Goal: Find contact information: Obtain details needed to contact an individual or organization

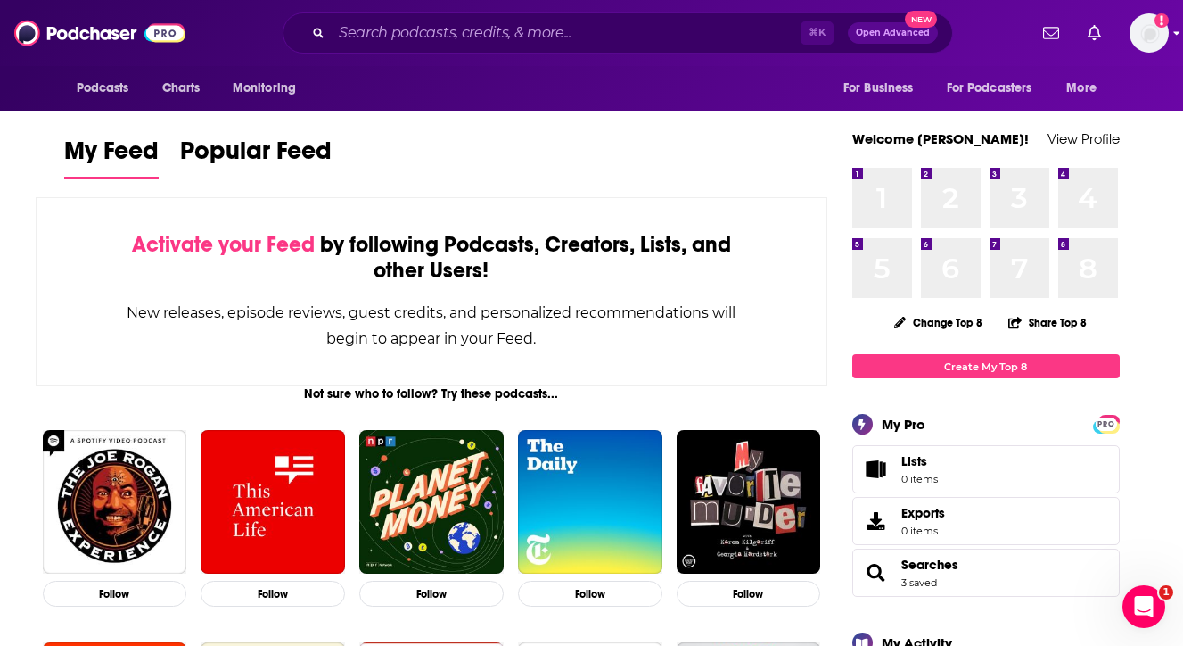
click at [1151, 29] on img "Logged in as vickers" at bounding box center [1149, 32] width 39 height 39
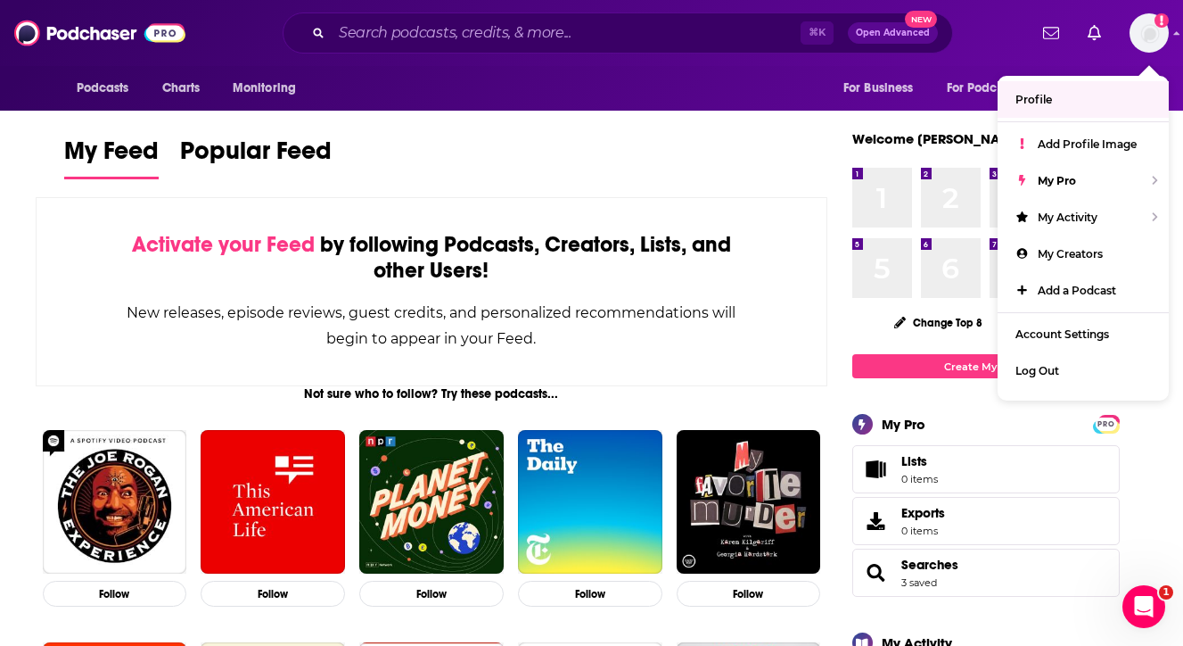
click at [766, 160] on div "My Feed Popular Feed" at bounding box center [432, 157] width 736 height 51
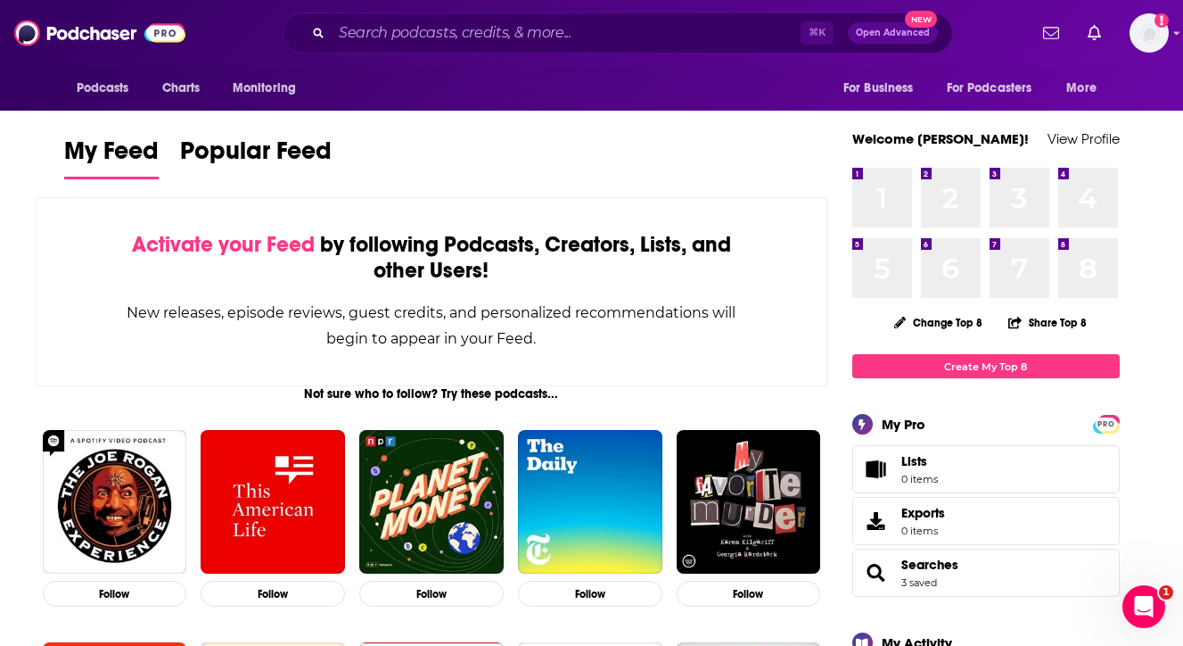
click at [542, 150] on div "My Feed Popular Feed" at bounding box center [432, 157] width 736 height 51
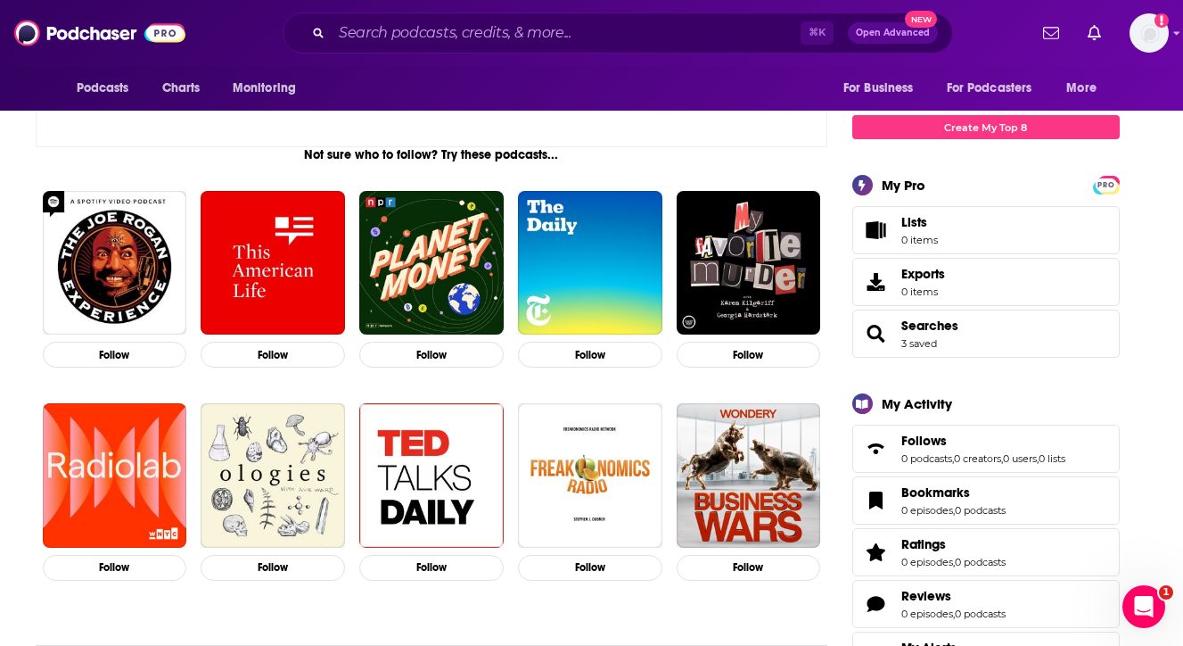
scroll to position [247, 0]
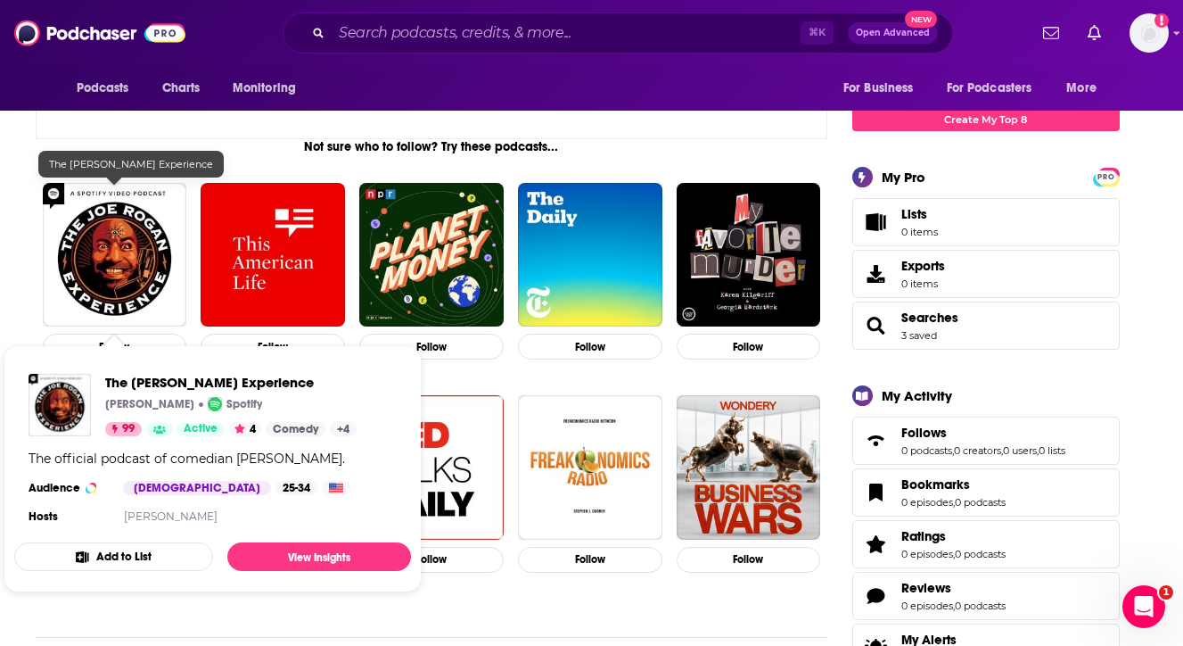
click at [124, 267] on img "The Joe Rogan Experience" at bounding box center [115, 255] width 144 height 144
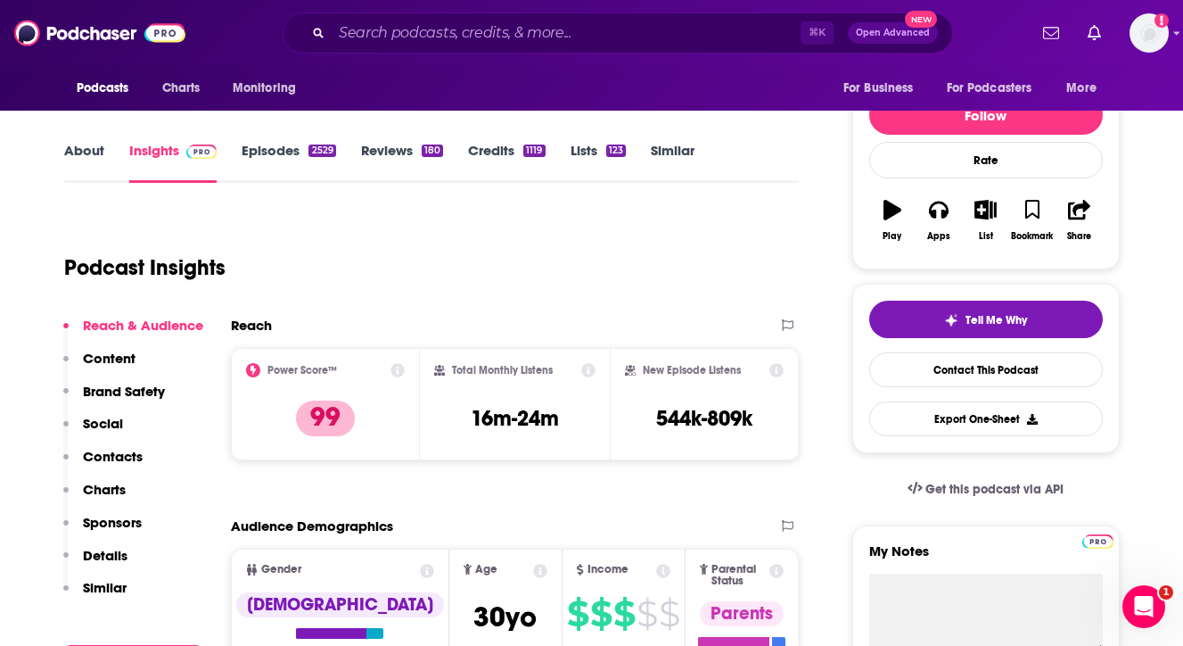
scroll to position [200, 0]
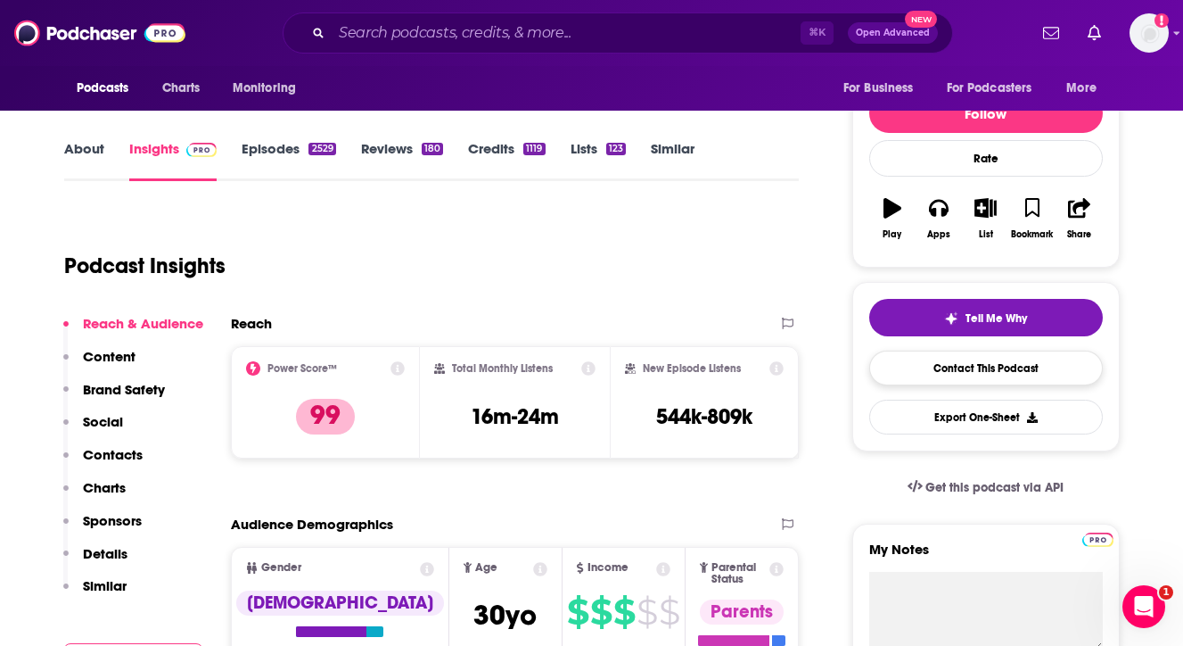
click at [910, 365] on link "Contact This Podcast" at bounding box center [986, 367] width 234 height 35
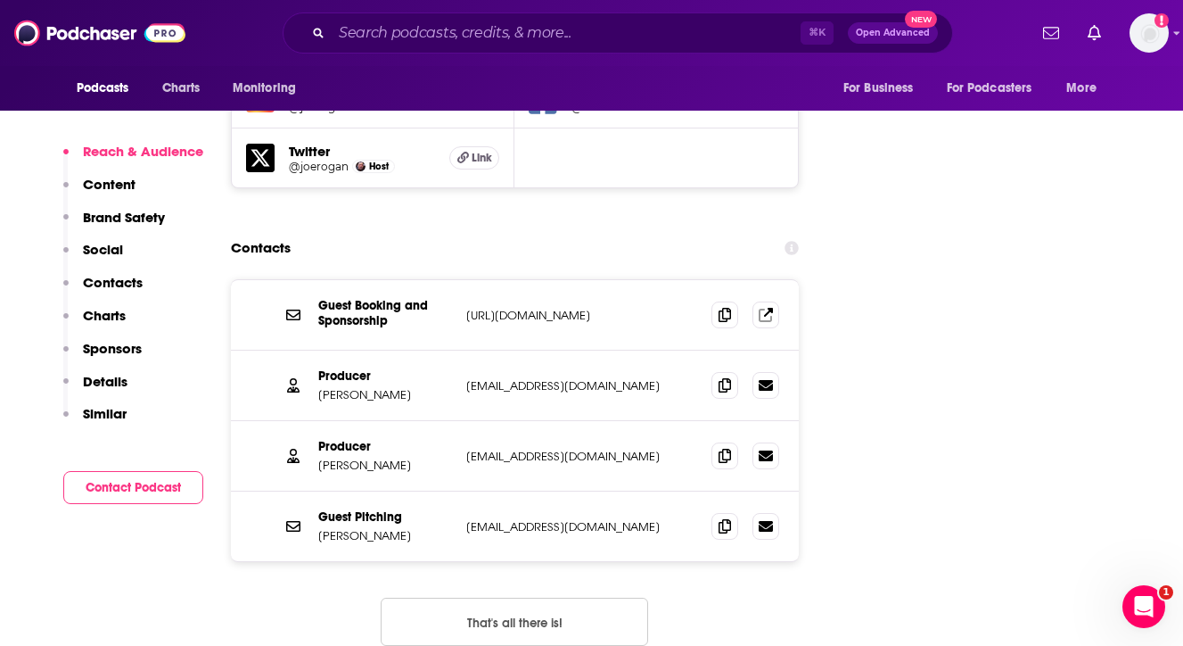
scroll to position [2182, 0]
click at [767, 308] on icon at bounding box center [766, 315] width 14 height 14
click at [724, 378] on icon at bounding box center [725, 385] width 12 height 14
click at [768, 519] on icon at bounding box center [766, 526] width 14 height 14
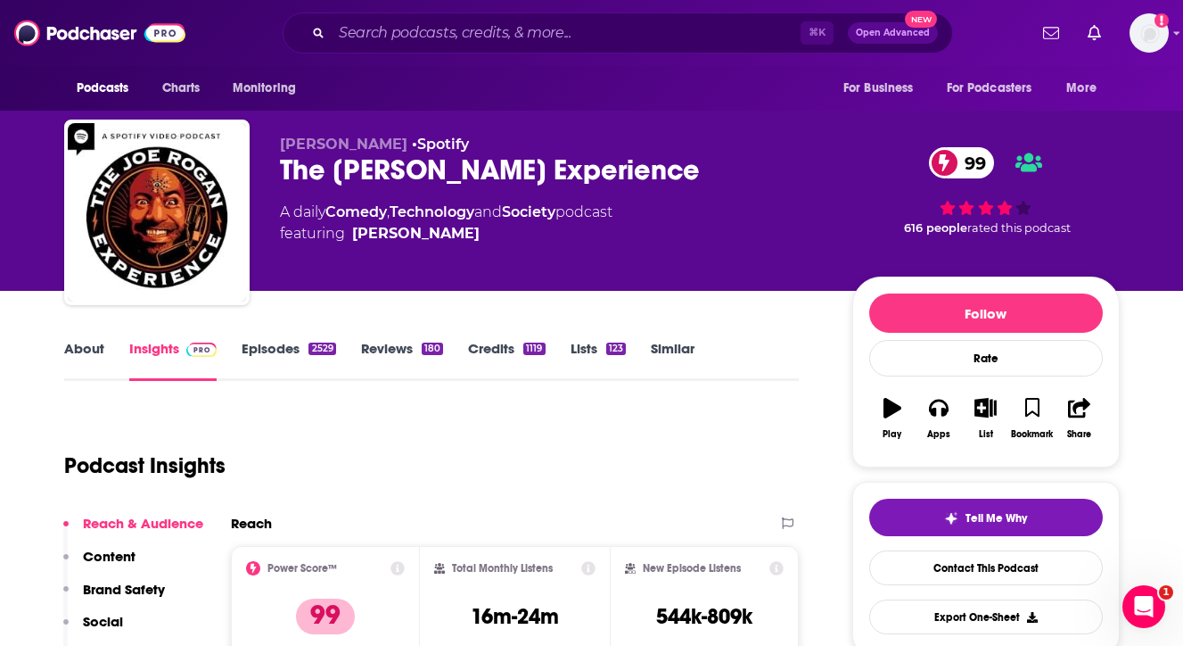
scroll to position [0, 0]
click at [595, 349] on link "Lists 123" at bounding box center [598, 360] width 55 height 41
click at [903, 31] on span "Open Advanced" at bounding box center [893, 33] width 74 height 9
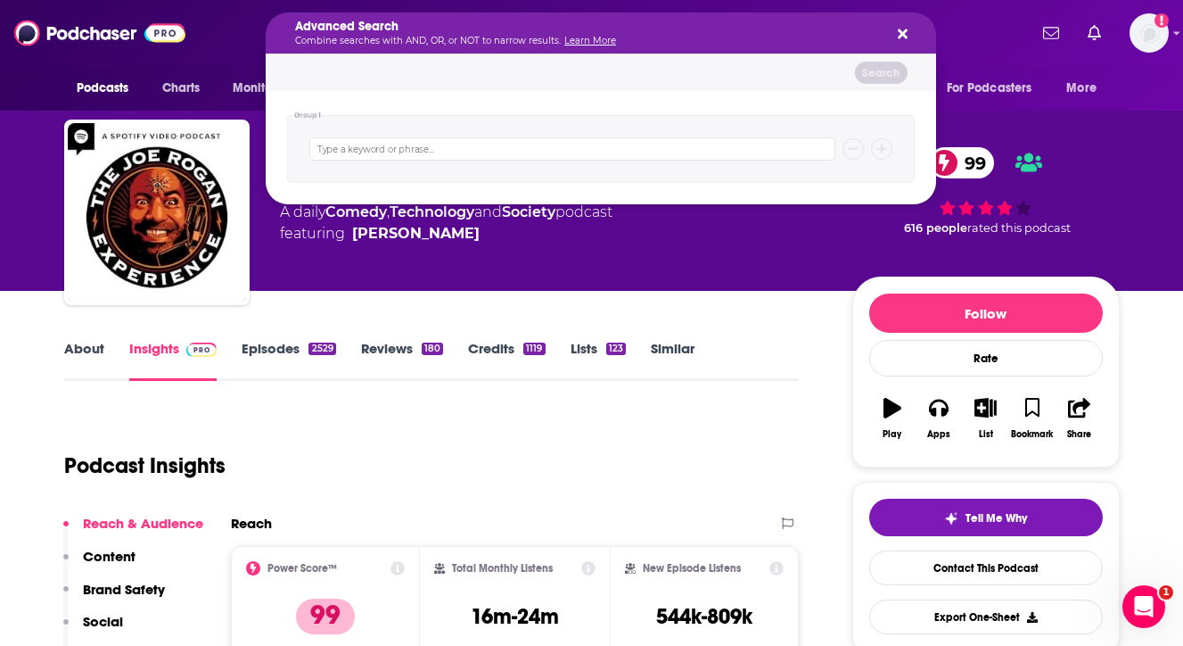
click at [903, 37] on icon "Search podcasts, credits, & more..." at bounding box center [903, 34] width 10 height 10
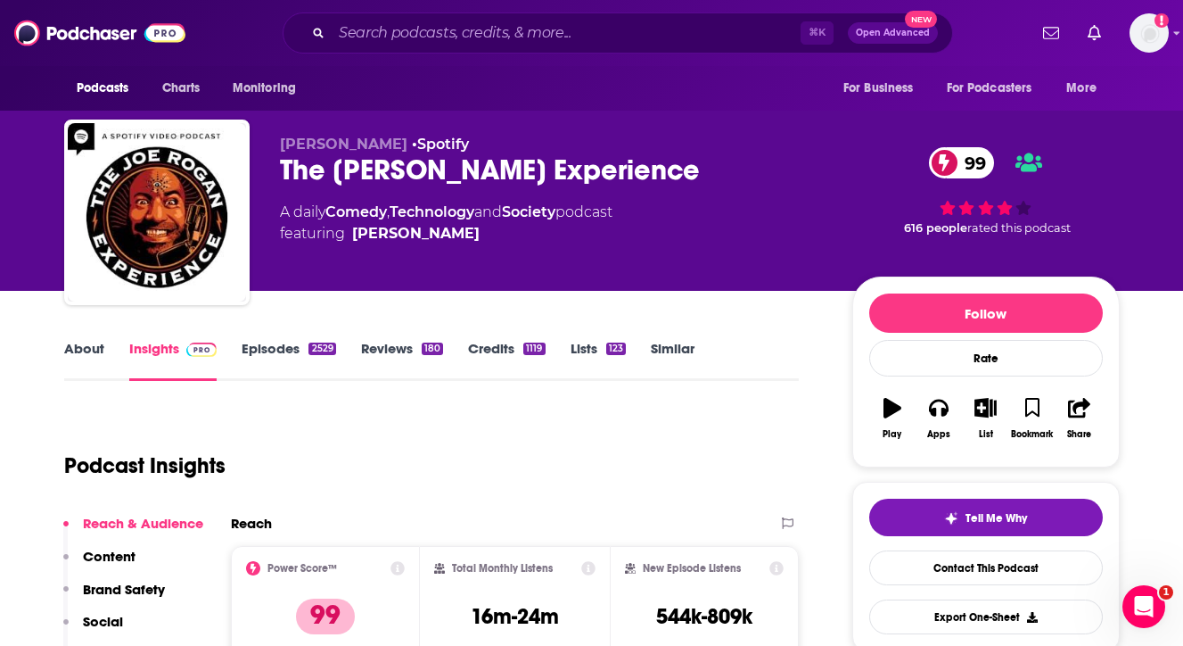
click at [928, 29] on span "Open Advanced" at bounding box center [893, 33] width 74 height 9
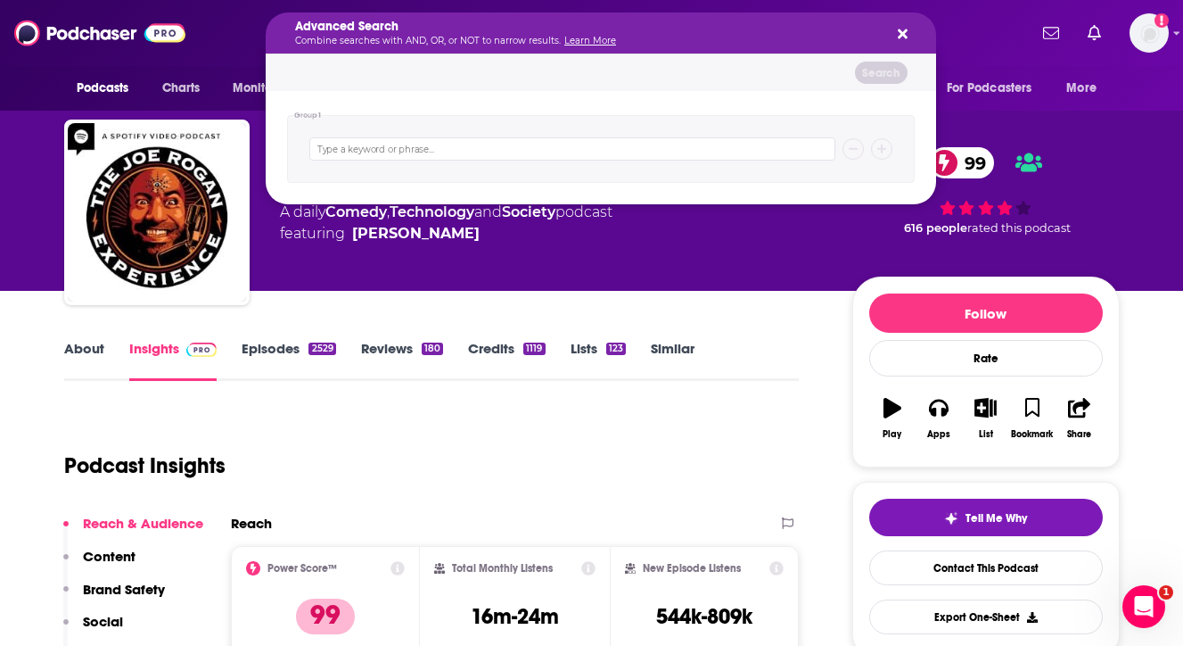
click at [899, 32] on icon "Search podcasts, credits, & more..." at bounding box center [903, 34] width 10 height 10
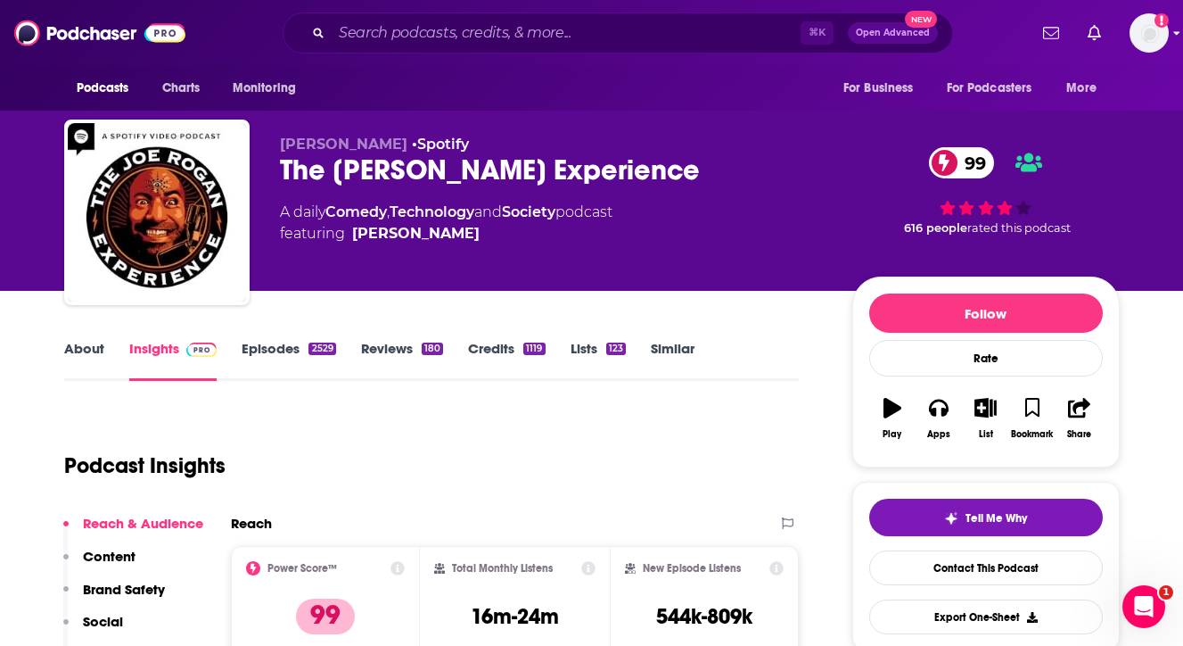
click at [1143, 35] on img "Logged in as vickers" at bounding box center [1149, 32] width 39 height 39
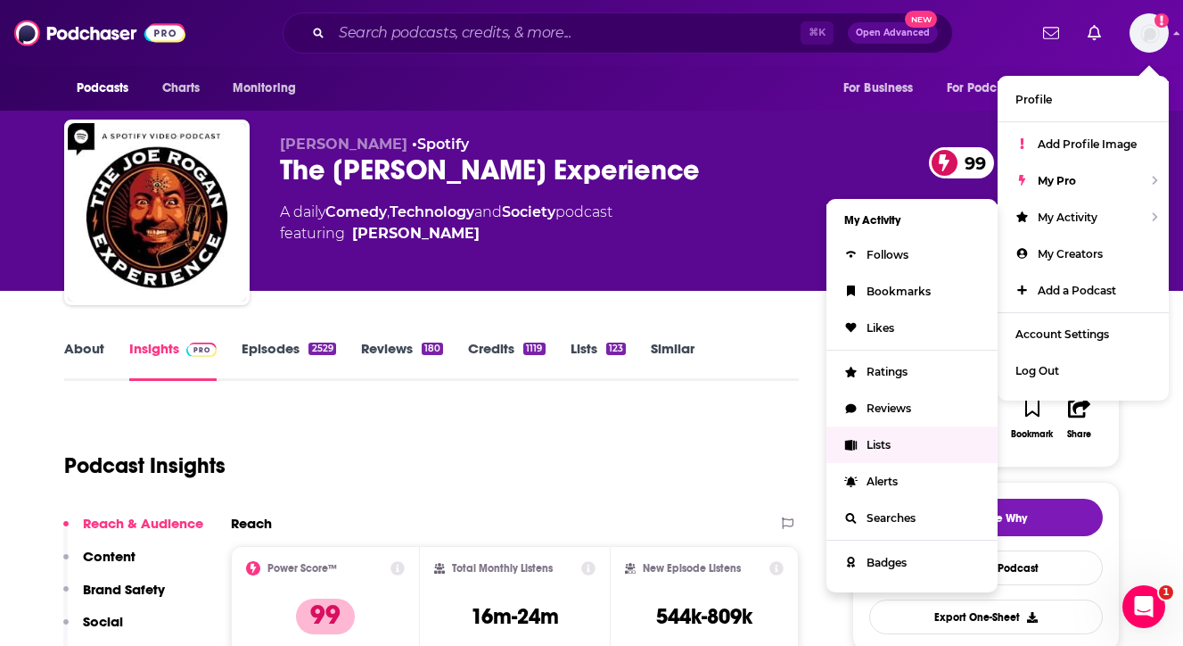
click at [876, 444] on span "Lists" at bounding box center [879, 444] width 24 height 13
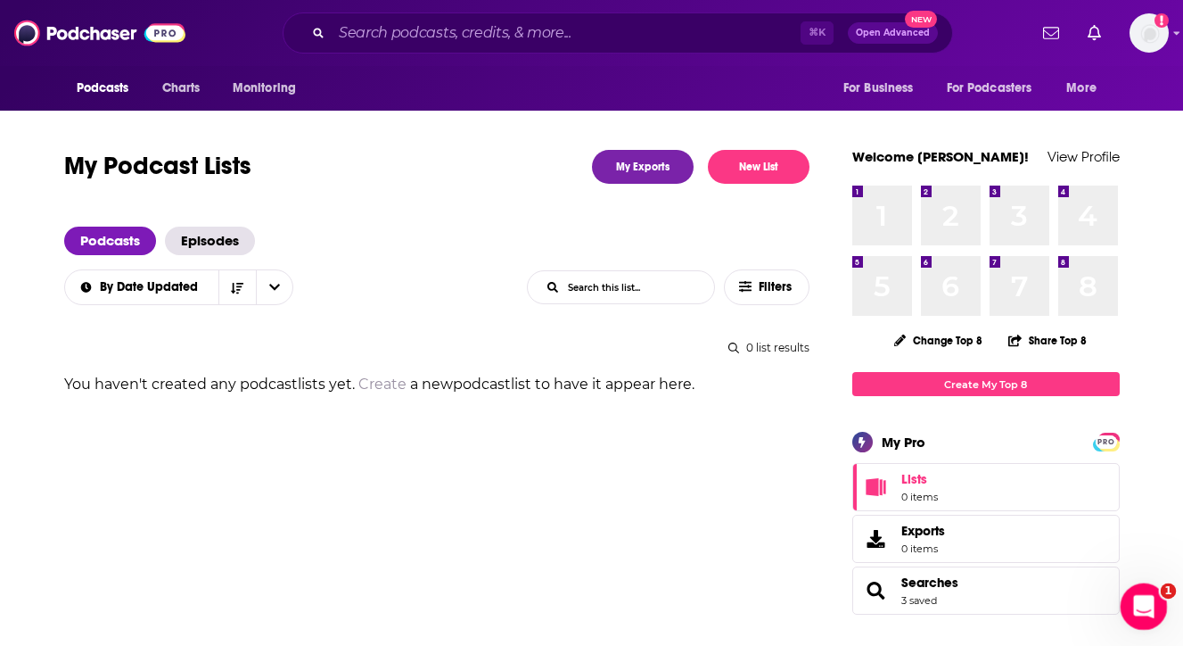
click at [1140, 596] on icon "Open Intercom Messenger" at bounding box center [1141, 603] width 29 height 29
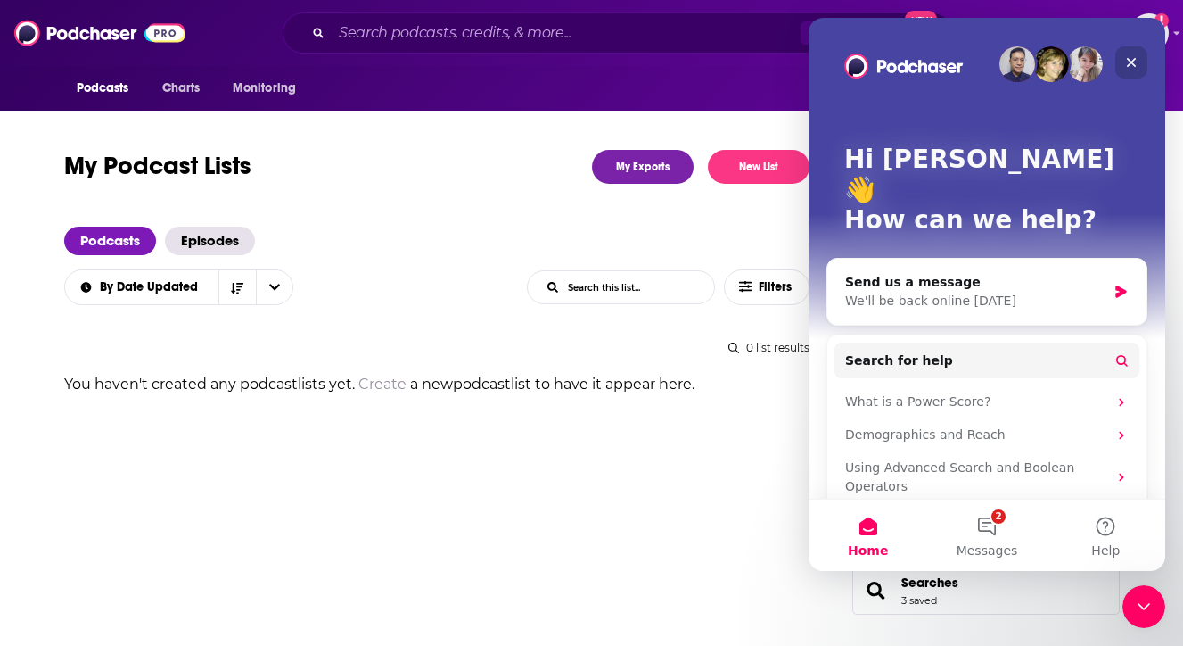
click at [1130, 60] on icon "Close" at bounding box center [1132, 63] width 10 height 10
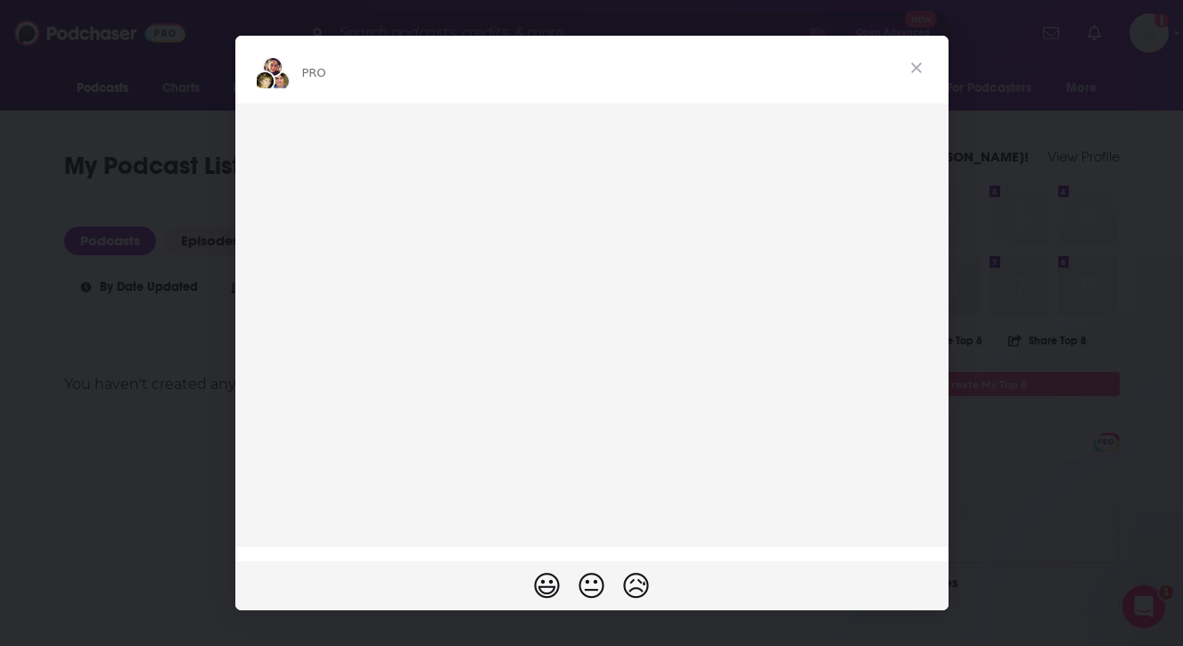
click at [916, 66] on span "Close" at bounding box center [917, 68] width 64 height 64
